Goal: Information Seeking & Learning: Learn about a topic

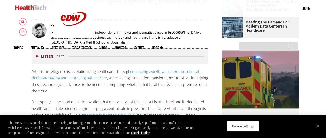
scroll to position [226, 0]
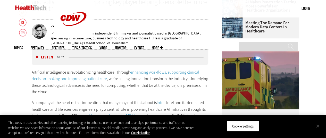
click at [320, 126] on button "Close" at bounding box center [317, 125] width 11 height 11
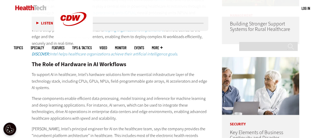
scroll to position [329, 0]
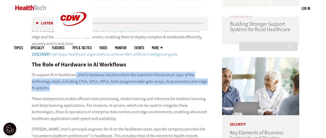
drag, startPoint x: 76, startPoint y: 51, endPoint x: 86, endPoint y: 87, distance: 37.1
click at [86, 87] on p "To support AI in healthcare, Intel’s hardware solutions form the essential infr…" at bounding box center [120, 82] width 177 height 20
click at [66, 89] on p "To support AI in healthcare, Intel’s hardware solutions form the essential infr…" at bounding box center [120, 82] width 177 height 20
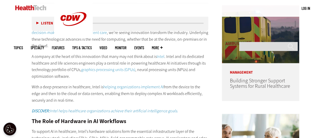
scroll to position [274, 0]
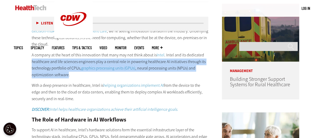
drag, startPoint x: 30, startPoint y: 60, endPoint x: 68, endPoint y: 74, distance: 40.2
copy p "healthcare and life sciences engineers play a central role in powering healthca…"
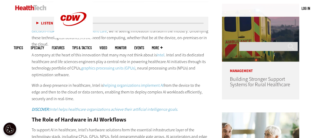
click at [98, 75] on p "A company at the heart of this innovation that many may not think about is Inte…" at bounding box center [120, 65] width 177 height 26
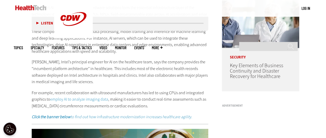
scroll to position [397, 0]
